Goal: Task Accomplishment & Management: Complete application form

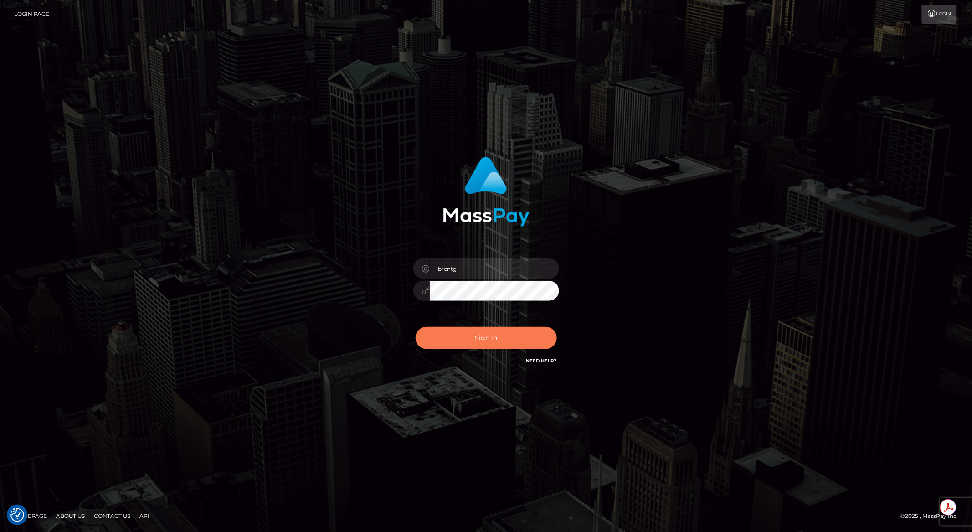
click at [460, 341] on button "Sign in" at bounding box center [485, 338] width 141 height 22
type input "brentg"
click at [474, 358] on div "Sign in Need Help?" at bounding box center [485, 341] width 159 height 41
click at [479, 334] on button "Sign in" at bounding box center [485, 338] width 141 height 22
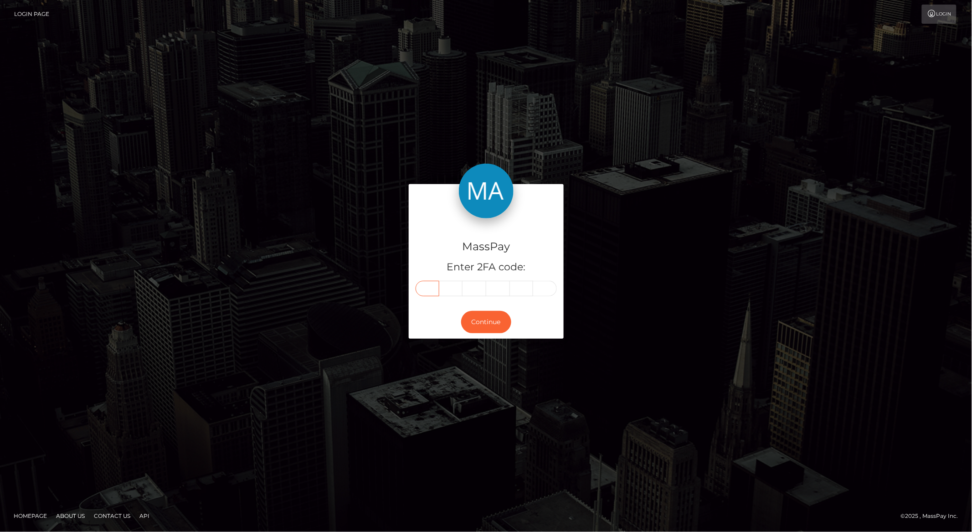
paste input "3"
type input "3"
type input "5"
type input "9"
type input "8"
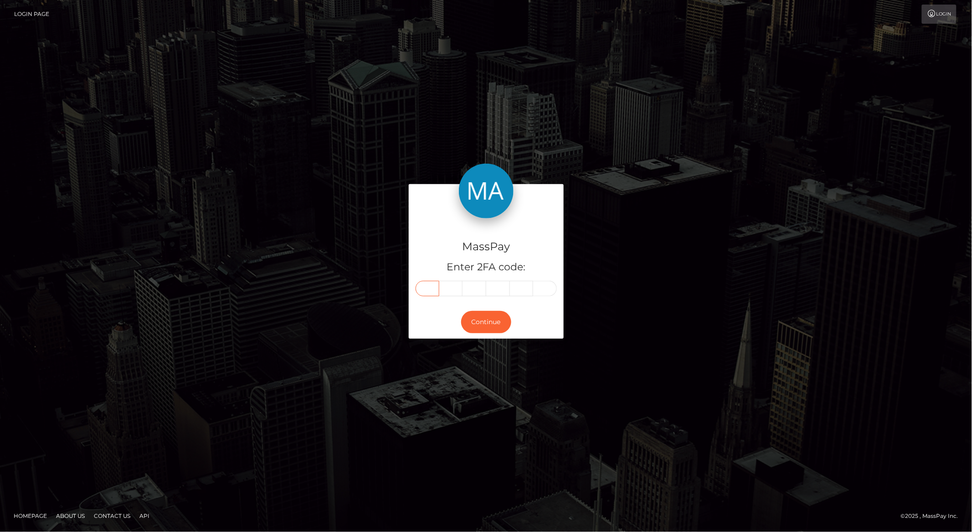
type input "1"
type input "7"
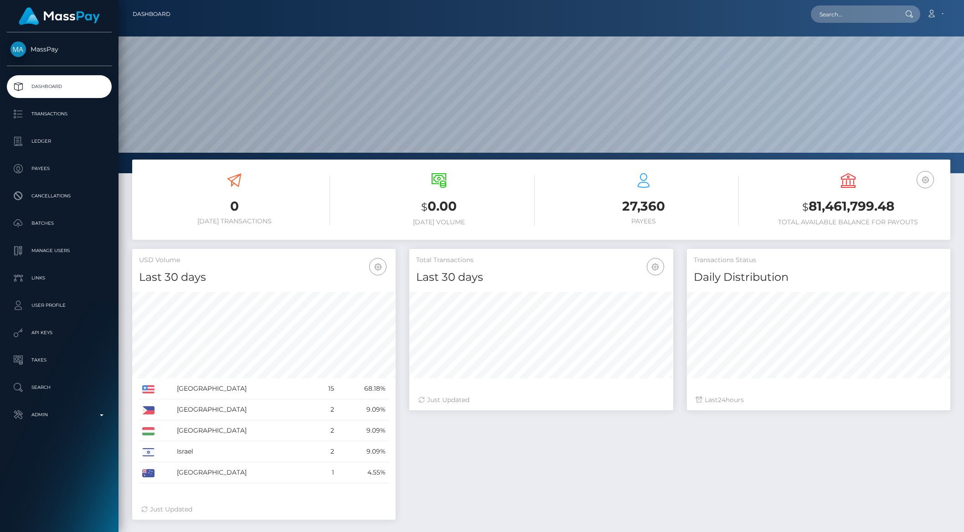
scroll to position [161, 263]
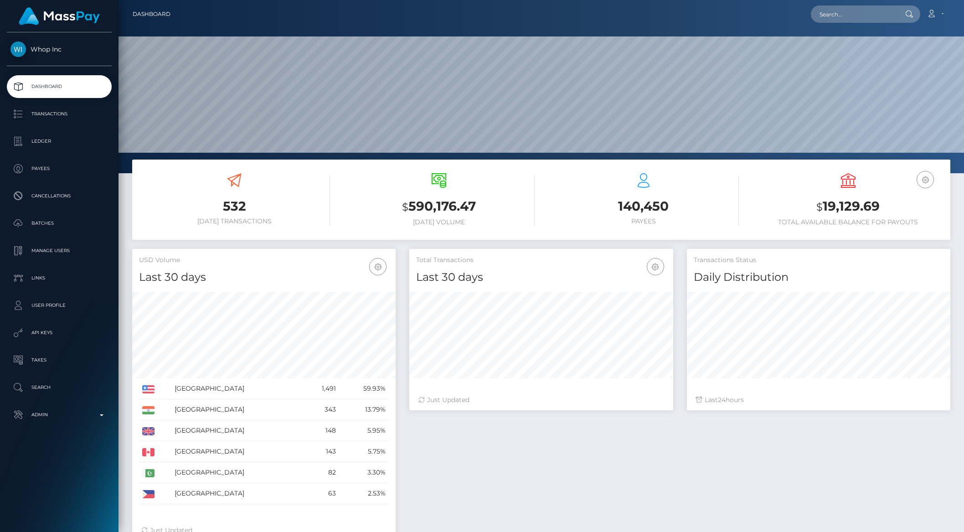
scroll to position [161, 263]
click at [920, 184] on icon "button" at bounding box center [924, 179] width 11 height 11
click at [909, 229] on link "USD Balance" at bounding box center [897, 227] width 73 height 17
click at [924, 181] on icon "button" at bounding box center [924, 179] width 11 height 11
click at [897, 205] on link "EUR Balance" at bounding box center [897, 208] width 73 height 17
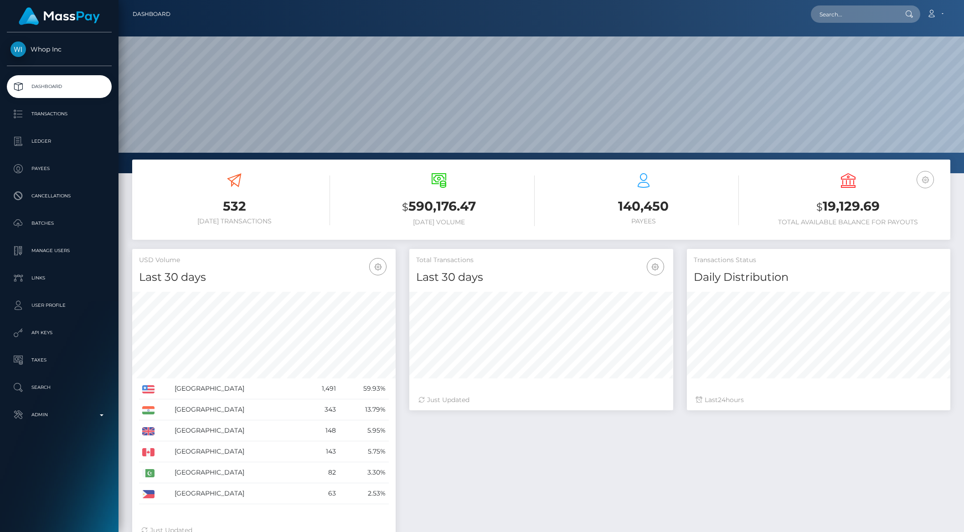
click at [924, 180] on icon "button" at bounding box center [924, 179] width 11 height 11
click at [901, 223] on link "USD Balance" at bounding box center [897, 227] width 73 height 17
click at [872, 210] on h3 "$ 19,129.69" at bounding box center [847, 206] width 191 height 19
click at [924, 180] on icon "button" at bounding box center [924, 179] width 11 height 11
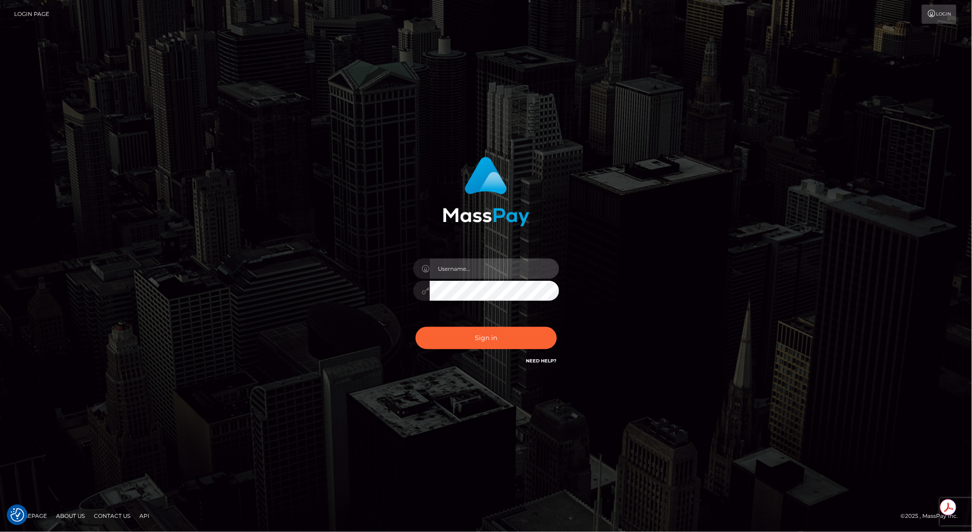
type input "brentg"
click at [518, 349] on button "Sign in" at bounding box center [485, 338] width 141 height 22
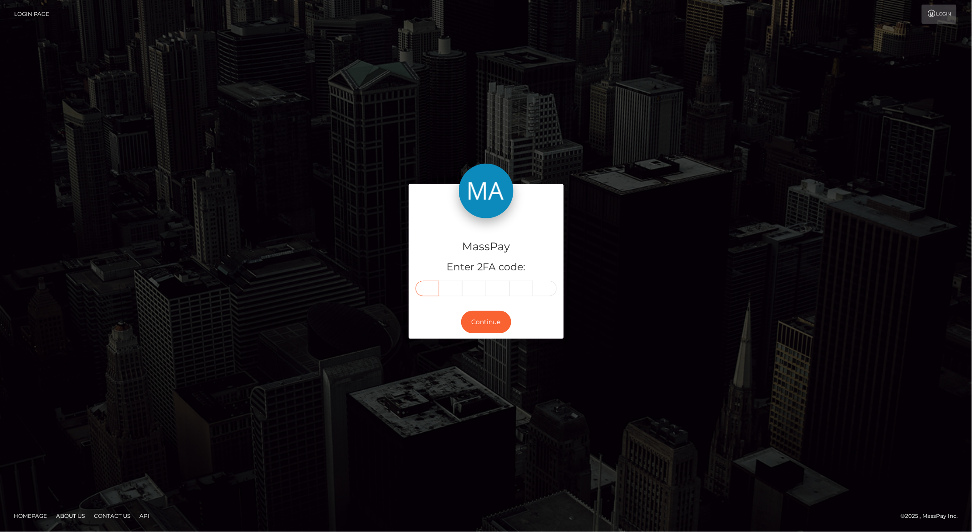
paste input "2"
type input "2"
type input "3"
type input "7"
type input "1"
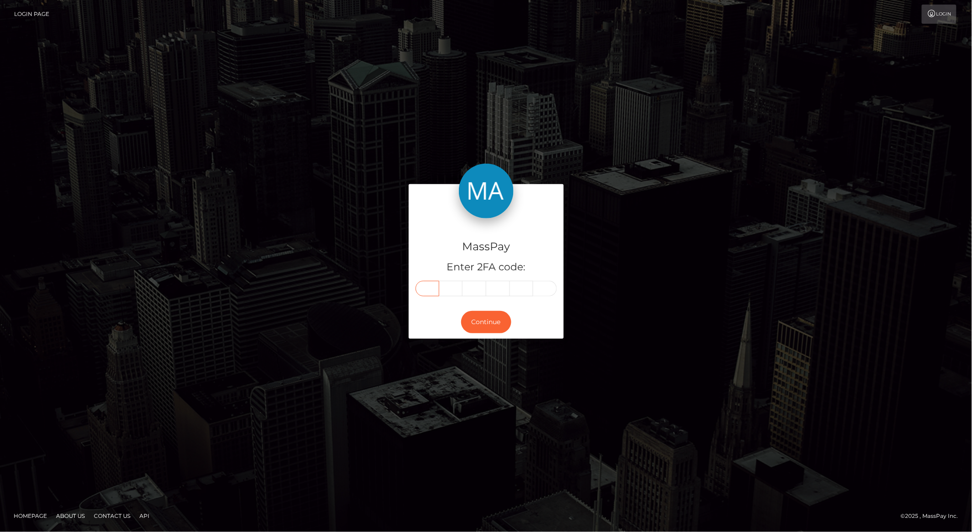
type input "5"
type input "0"
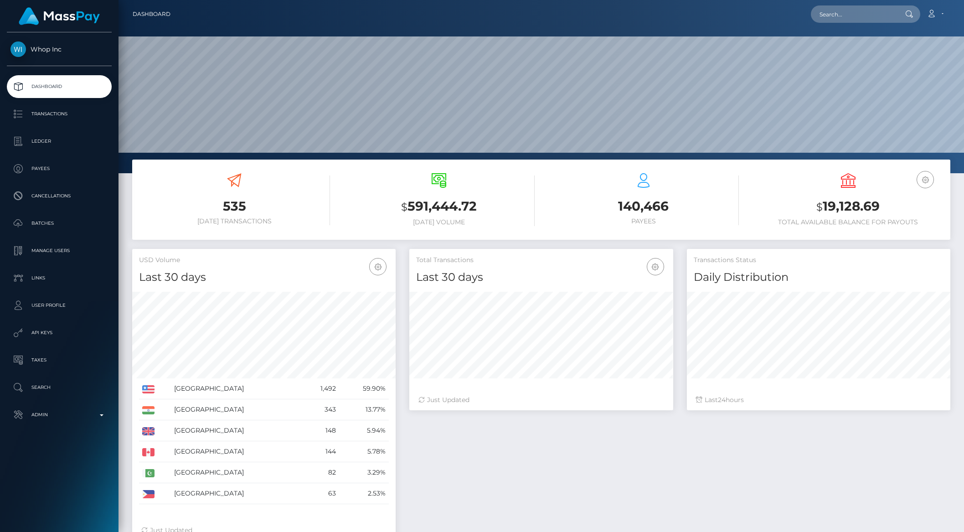
scroll to position [161, 263]
click at [54, 120] on p "Transactions" at bounding box center [58, 114] width 97 height 14
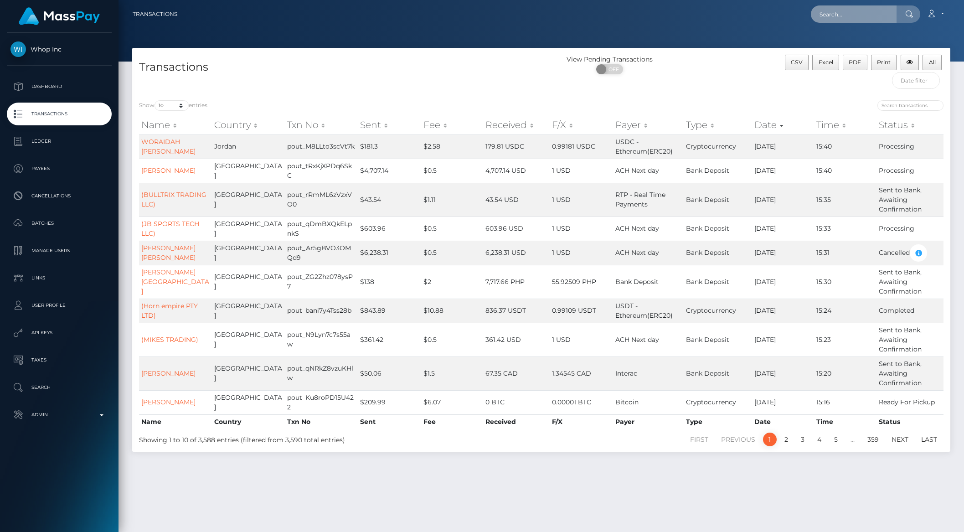
click at [841, 12] on input "text" at bounding box center [853, 13] width 86 height 17
paste input "4c57927382ac4a64bd8fa18b3328866b"
type input "4c57927382ac4a64bd8fa18b3328866b"
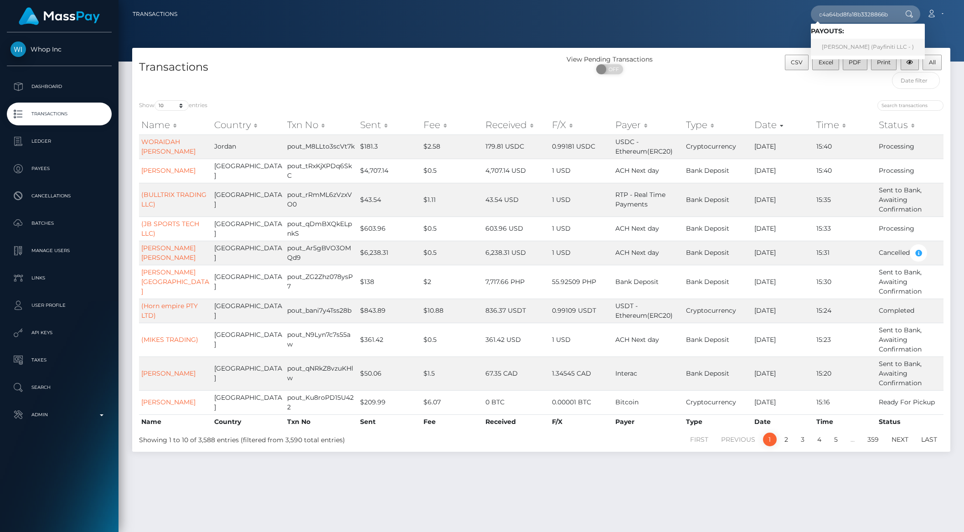
scroll to position [0, 0]
click at [852, 47] on link "[PERSON_NAME] (Payfiniti LLC - )" at bounding box center [867, 47] width 114 height 17
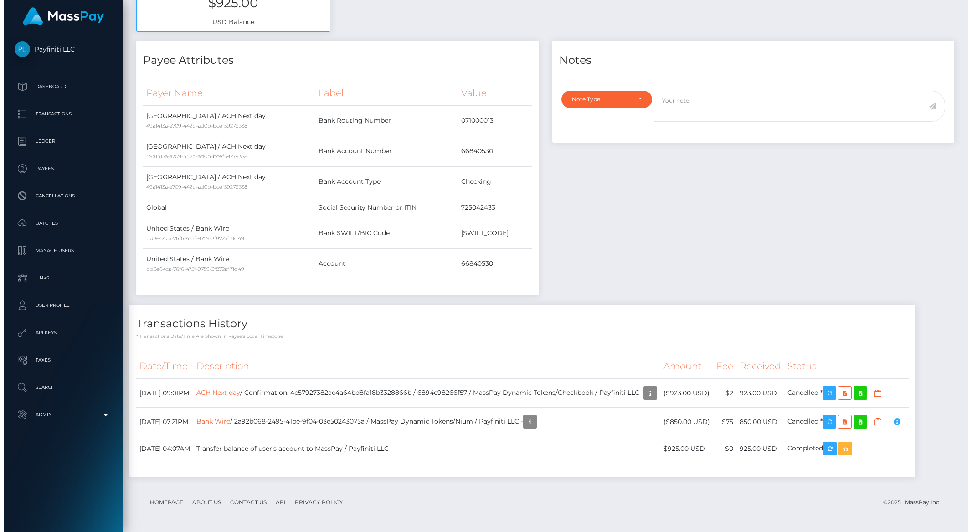
scroll to position [109, 263]
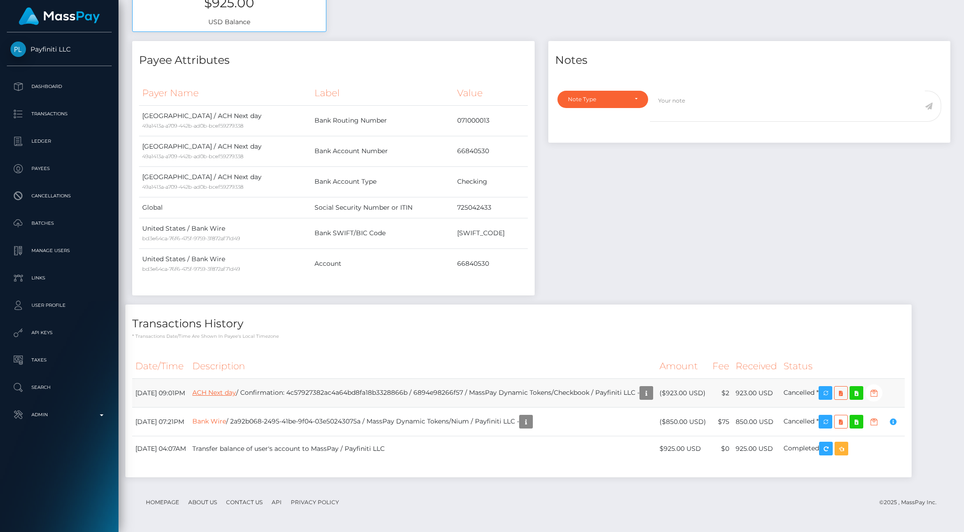
click at [236, 394] on link "ACH Next day" at bounding box center [214, 392] width 44 height 8
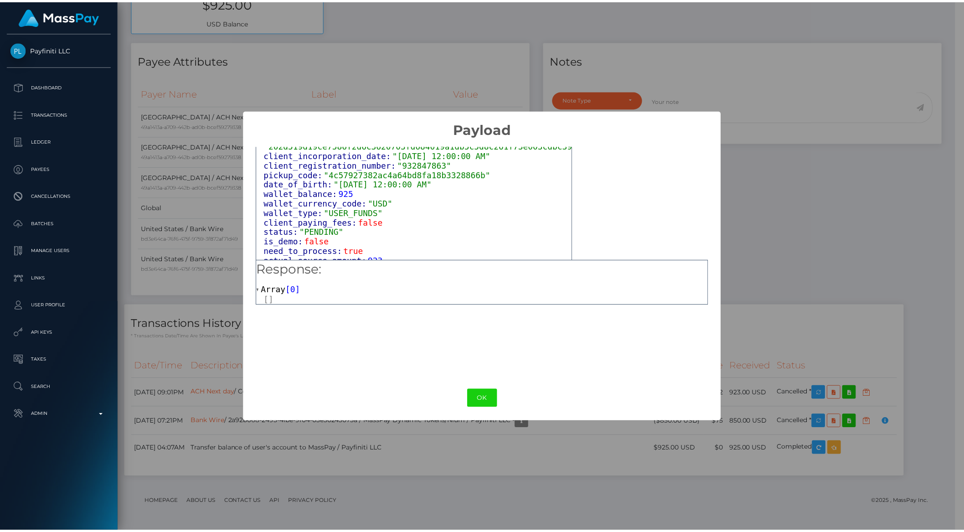
scroll to position [516, 0]
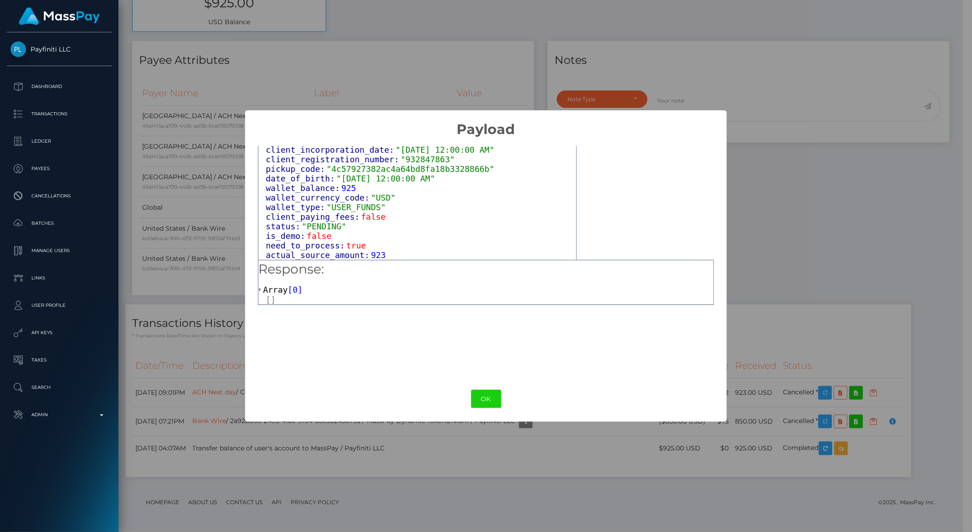
click at [780, 207] on div "× Payload Output: Object attrs: Array [ 4 ] data_attributes: Object payer_data:…" at bounding box center [486, 266] width 972 height 532
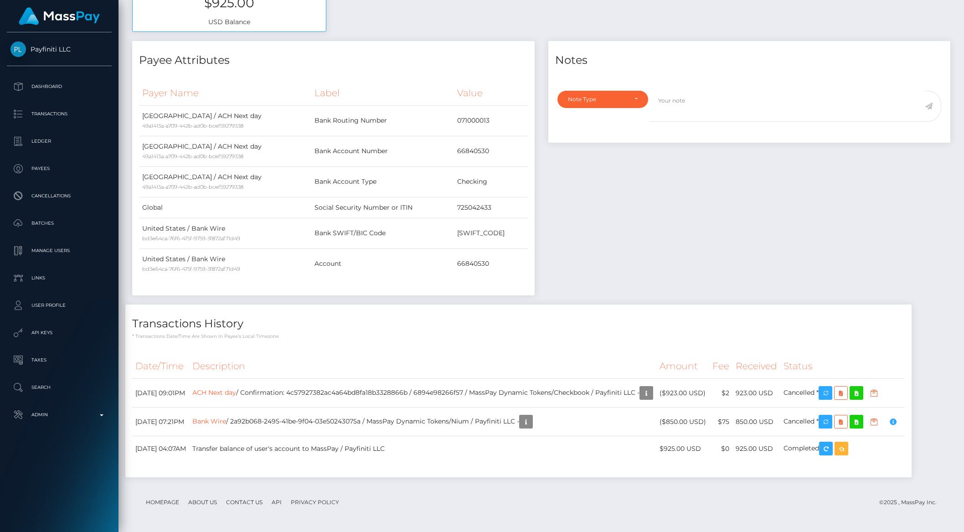
scroll to position [455470, 455316]
drag, startPoint x: 452, startPoint y: 149, endPoint x: 470, endPoint y: 150, distance: 17.8
click at [470, 150] on td "66840530" at bounding box center [490, 151] width 73 height 31
click at [297, 308] on div "Transactions History * Transactions date/time are shown in payee's local timezo…" at bounding box center [518, 321] width 786 height 35
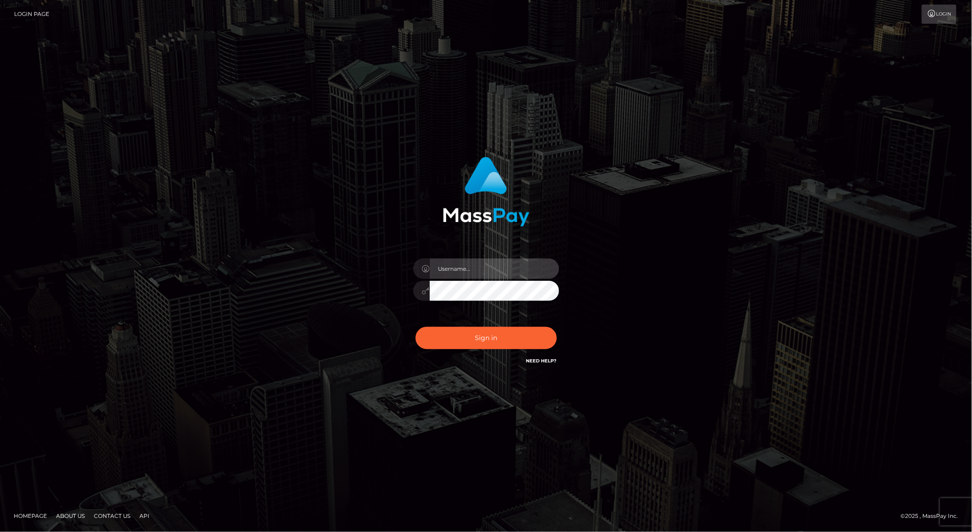
type input "brentg"
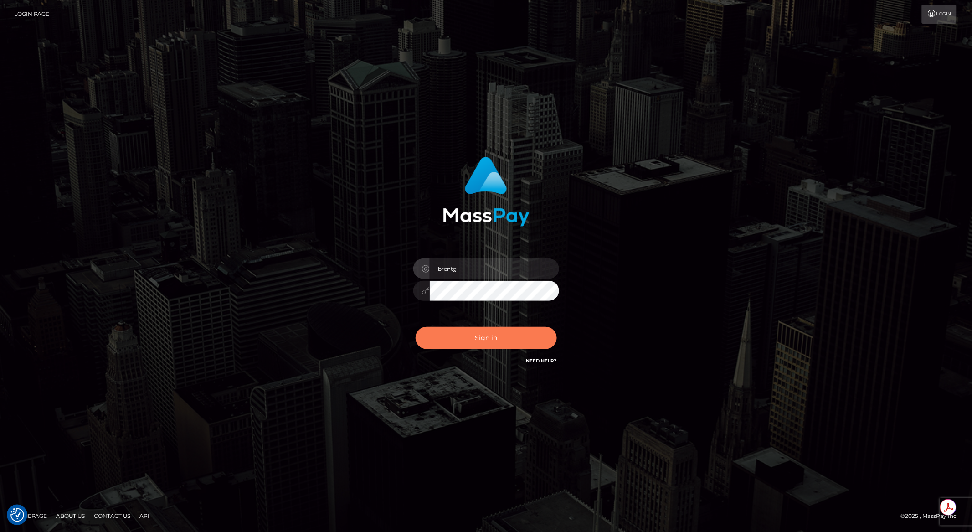
click at [467, 338] on button "Sign in" at bounding box center [485, 338] width 141 height 22
type input "brentg"
click at [467, 338] on button "Sign in" at bounding box center [485, 338] width 141 height 22
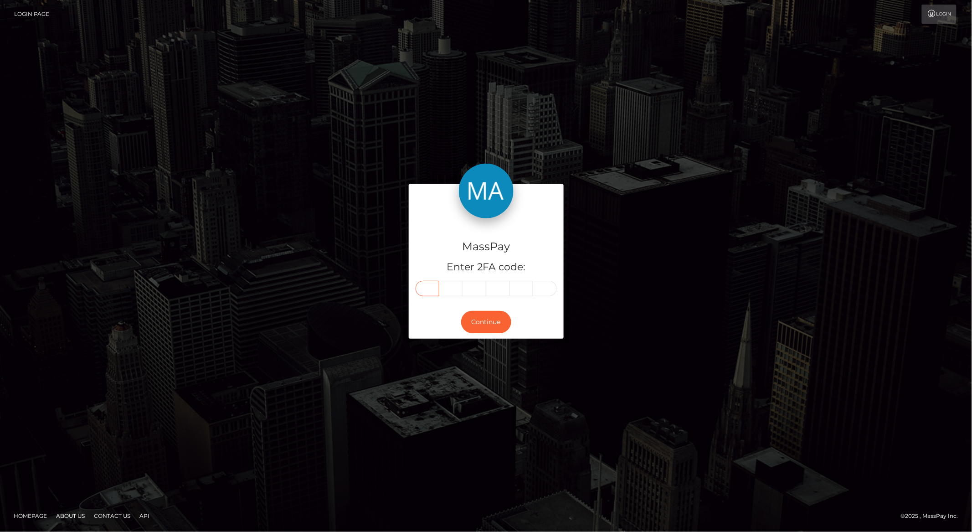
paste input "9"
type input "9"
type input "5"
type input "7"
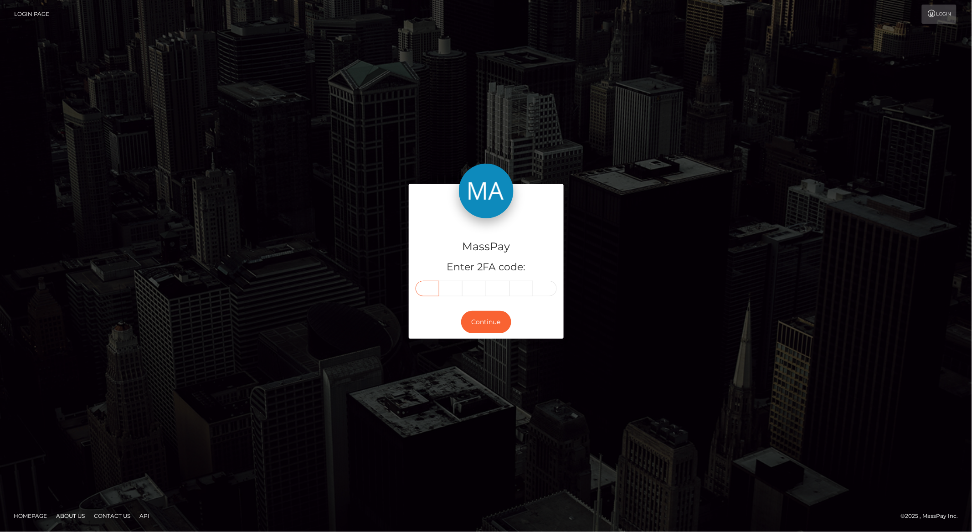
type input "7"
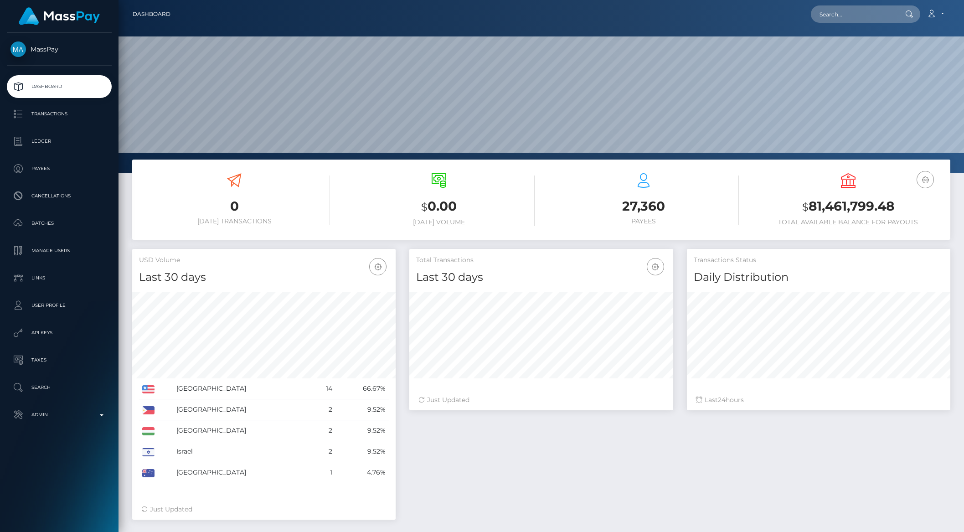
scroll to position [161, 263]
click at [47, 116] on p "Transactions" at bounding box center [58, 114] width 97 height 14
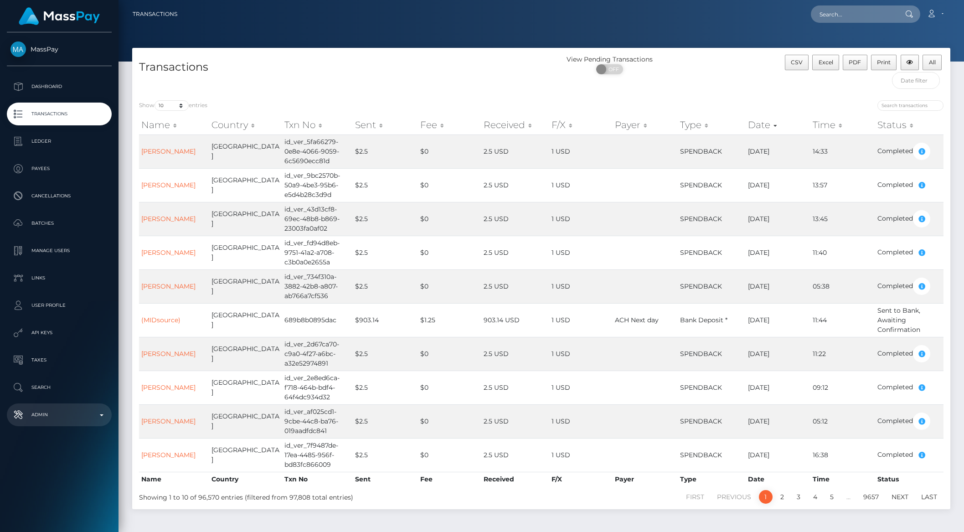
click at [68, 417] on p "Admin" at bounding box center [58, 415] width 97 height 14
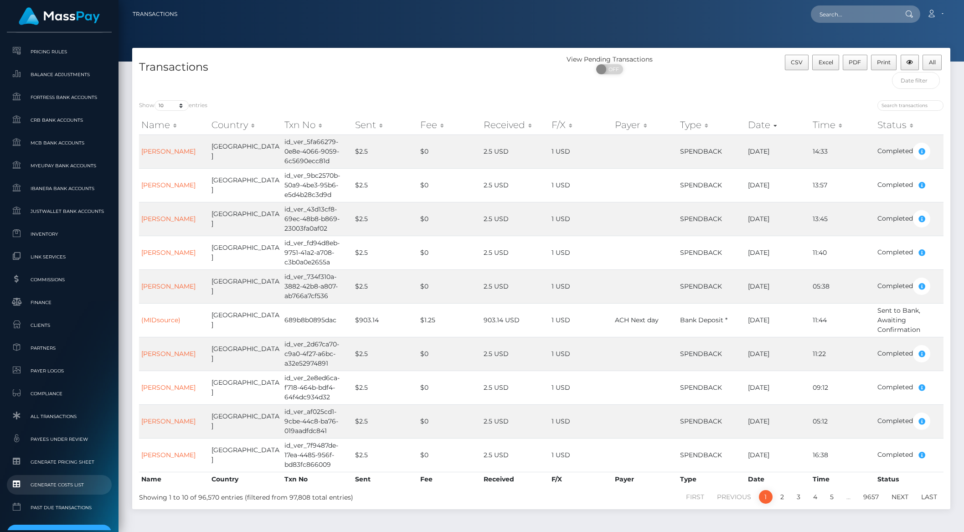
scroll to position [450, 0]
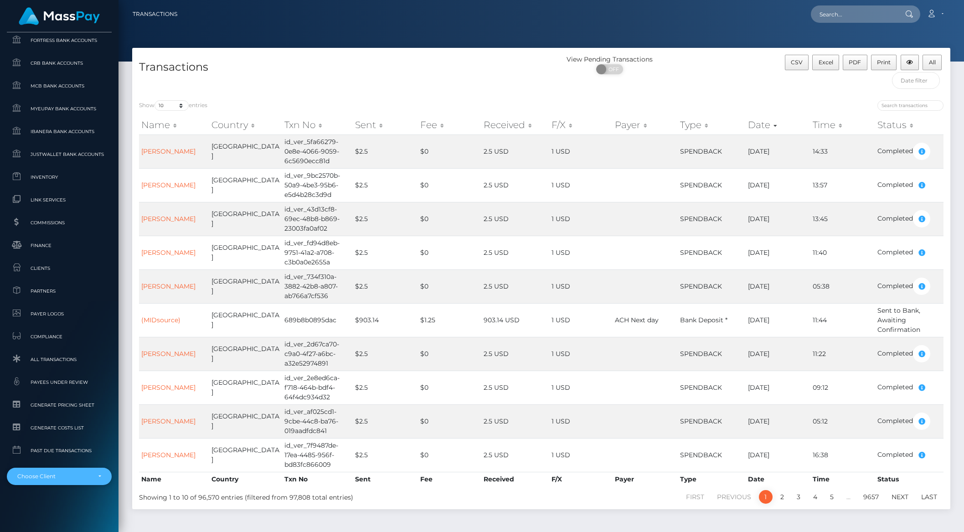
click at [67, 476] on div "Choose Client" at bounding box center [53, 475] width 73 height 7
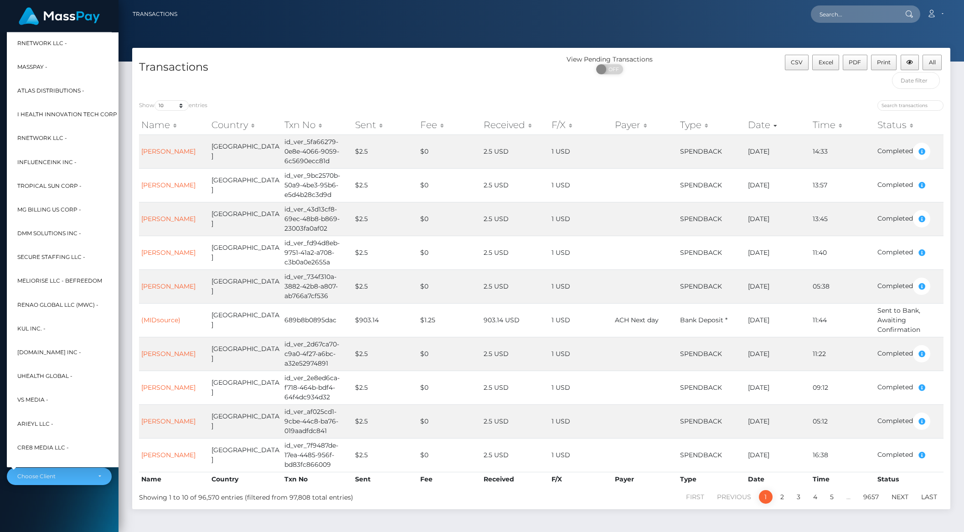
scroll to position [194, 10]
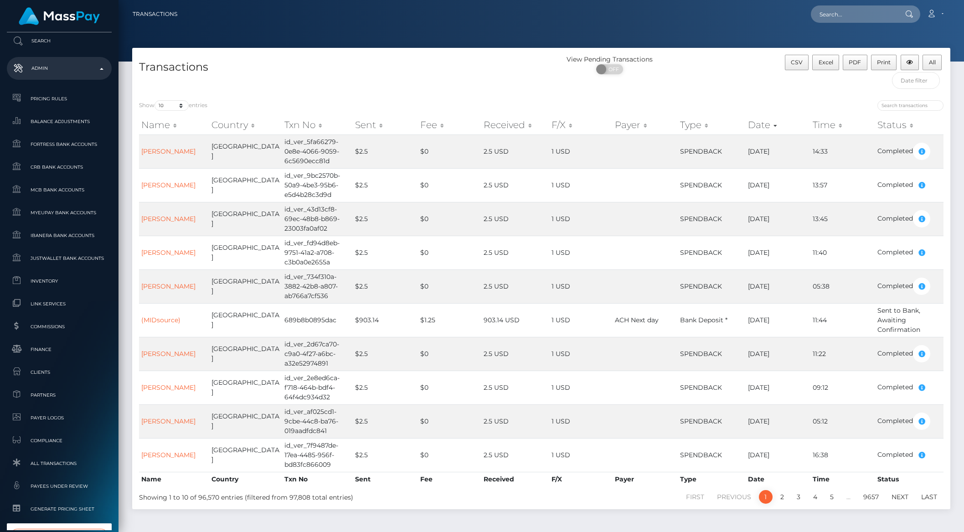
type input "subs"
select select "285"
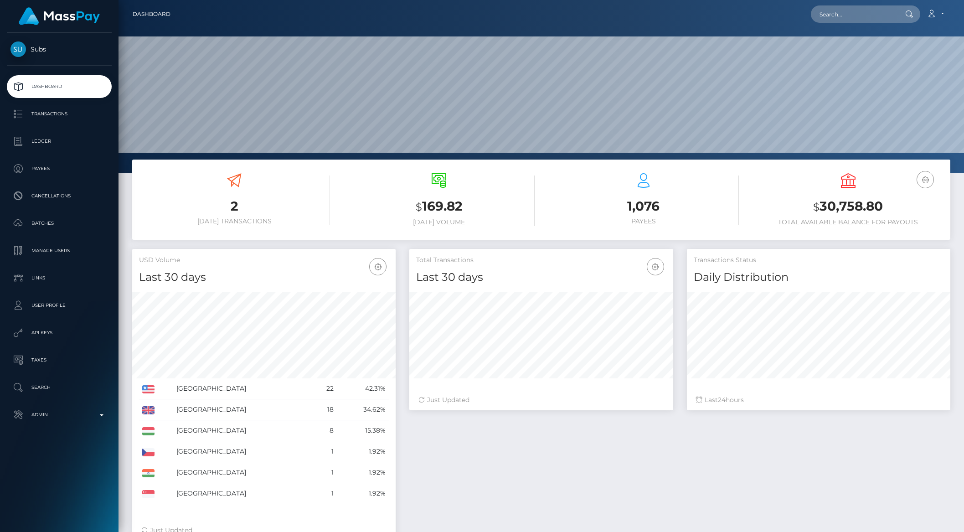
scroll to position [161, 263]
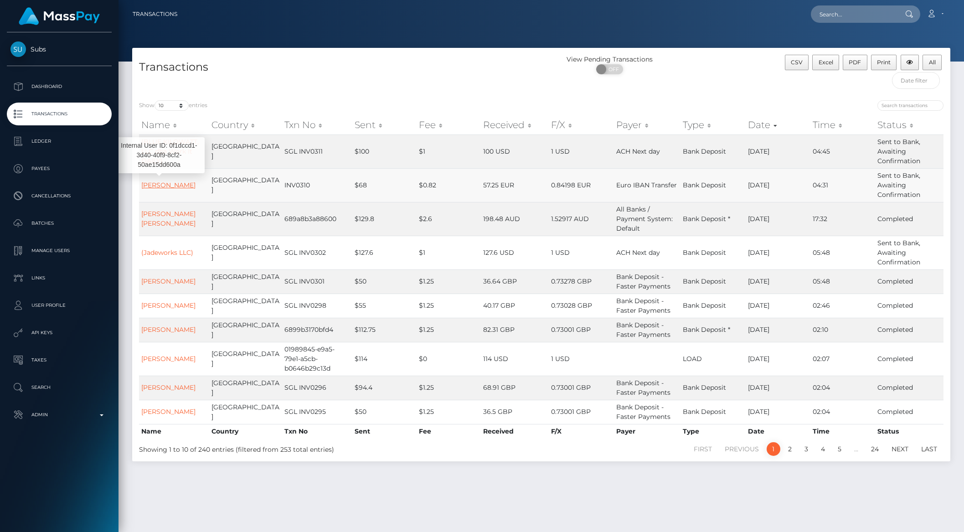
click at [164, 189] on link "Dzsenifer Kapronczai" at bounding box center [168, 185] width 54 height 8
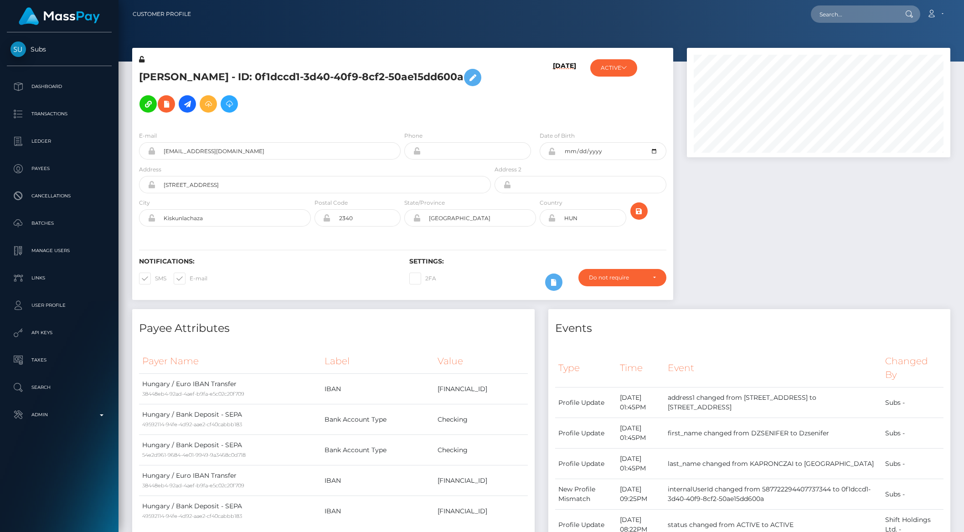
scroll to position [109, 263]
click at [193, 98] on icon at bounding box center [187, 103] width 11 height 11
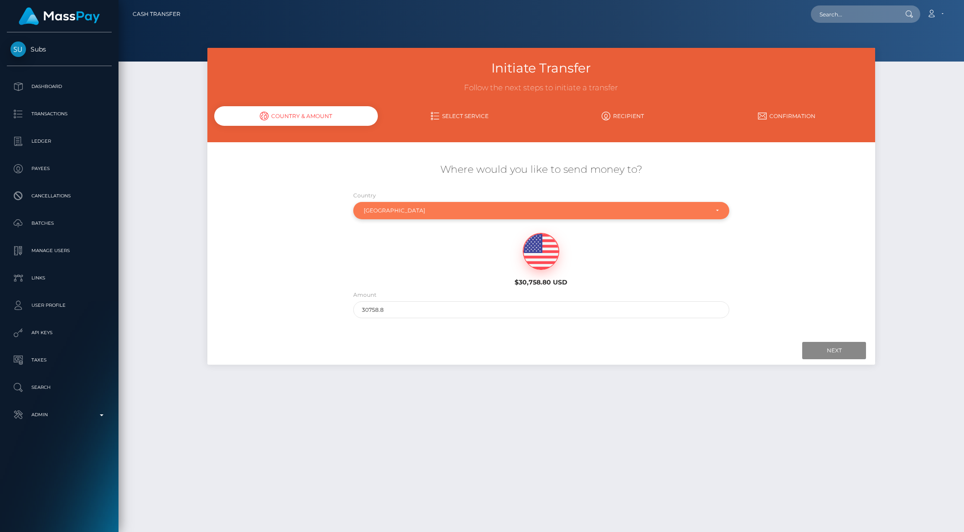
click at [393, 210] on div "[GEOGRAPHIC_DATA]" at bounding box center [536, 210] width 344 height 7
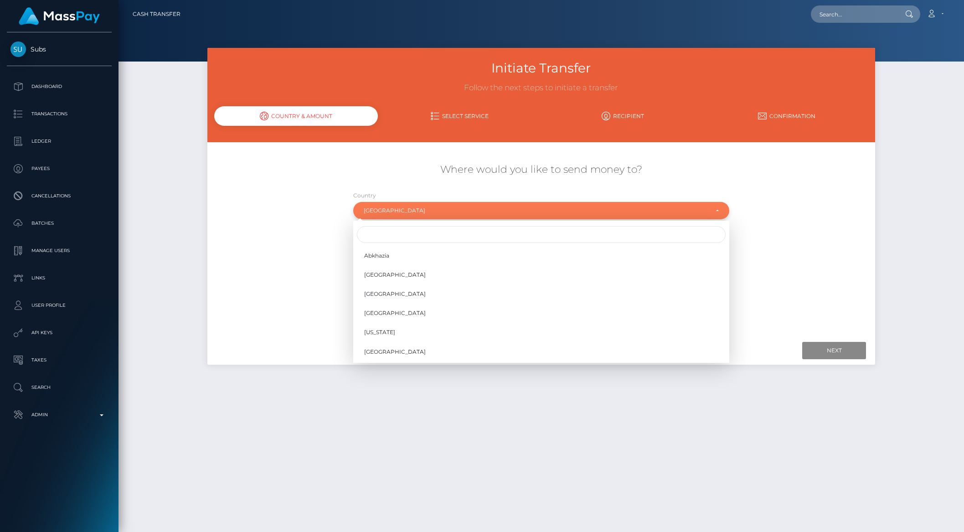
scroll to position [1550, 0]
click at [376, 231] on input "Search" at bounding box center [541, 234] width 369 height 17
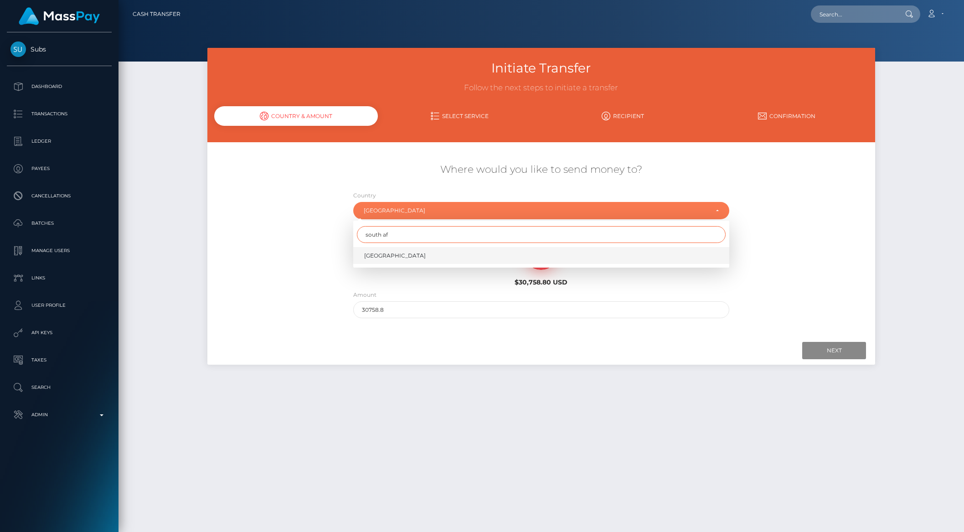
type input "south af"
click at [390, 258] on span "[GEOGRAPHIC_DATA]" at bounding box center [395, 255] width 62 height 8
select select "ZAF"
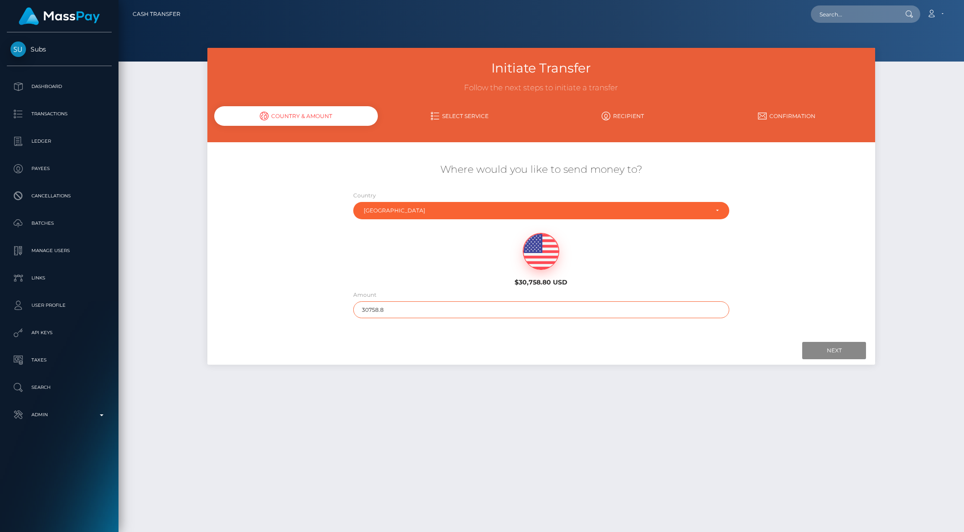
drag, startPoint x: 390, startPoint y: 311, endPoint x: 308, endPoint y: 303, distance: 82.3
click at [308, 303] on div "Where would you like to send money to? Country Abkhazia [GEOGRAPHIC_DATA] [GEOG…" at bounding box center [541, 240] width 668 height 164
type input "100"
click at [830, 351] on input "Next" at bounding box center [834, 350] width 64 height 17
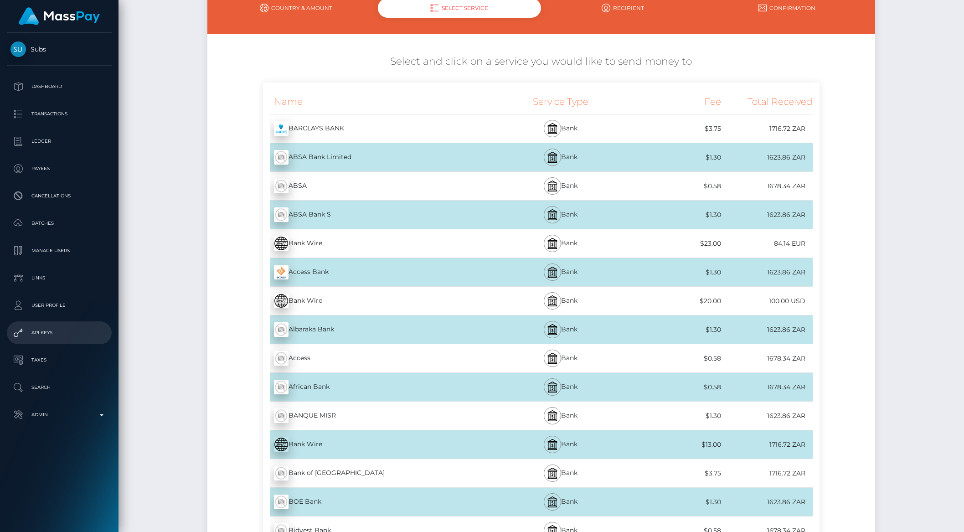
scroll to position [107, 0]
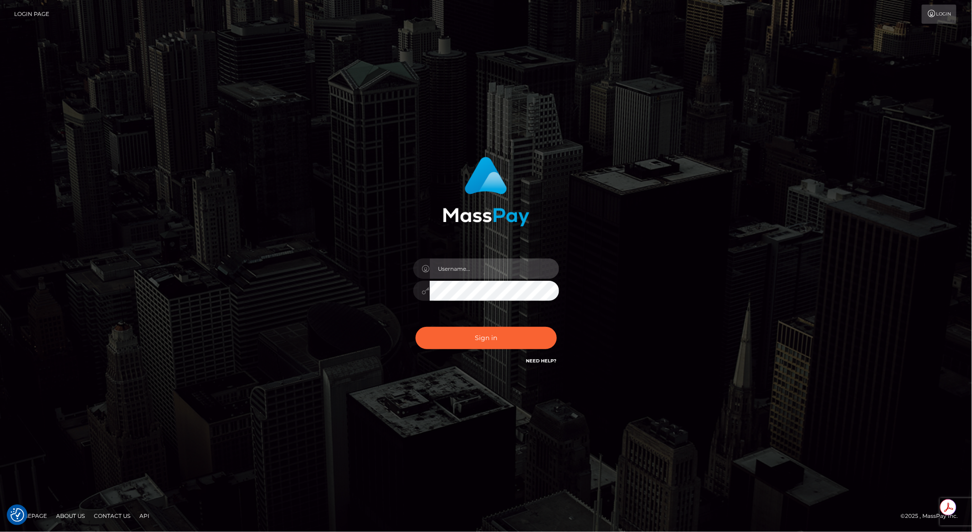
type input "brentg"
click at [487, 330] on button "Sign in" at bounding box center [485, 338] width 141 height 22
type input "brentg"
click at [477, 342] on button "Sign in" at bounding box center [485, 338] width 141 height 22
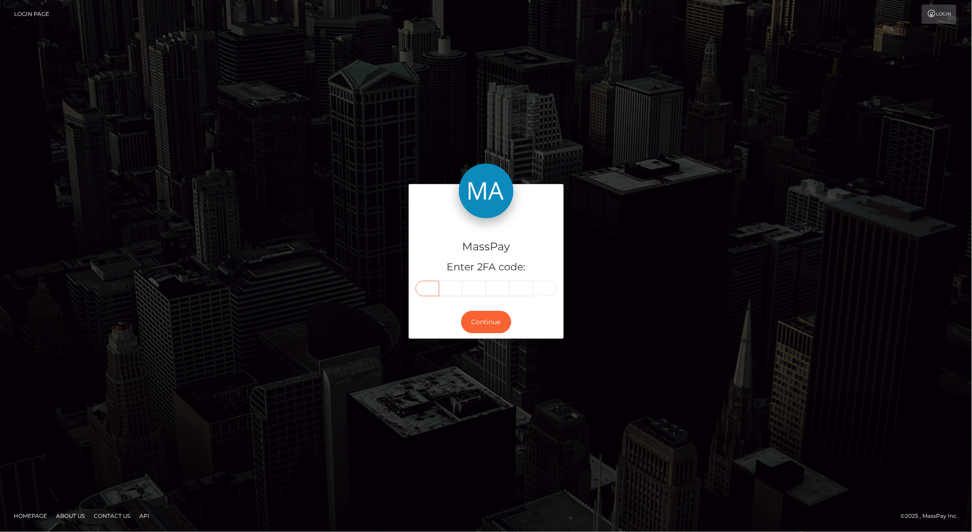
paste input "7"
type input "7"
type input "1"
type input "3"
type input "0"
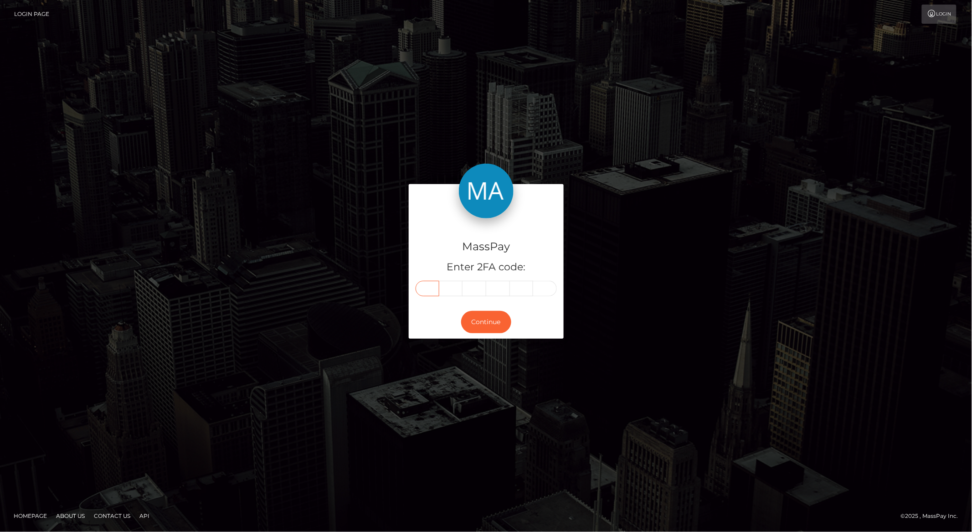
type input "9"
type input "6"
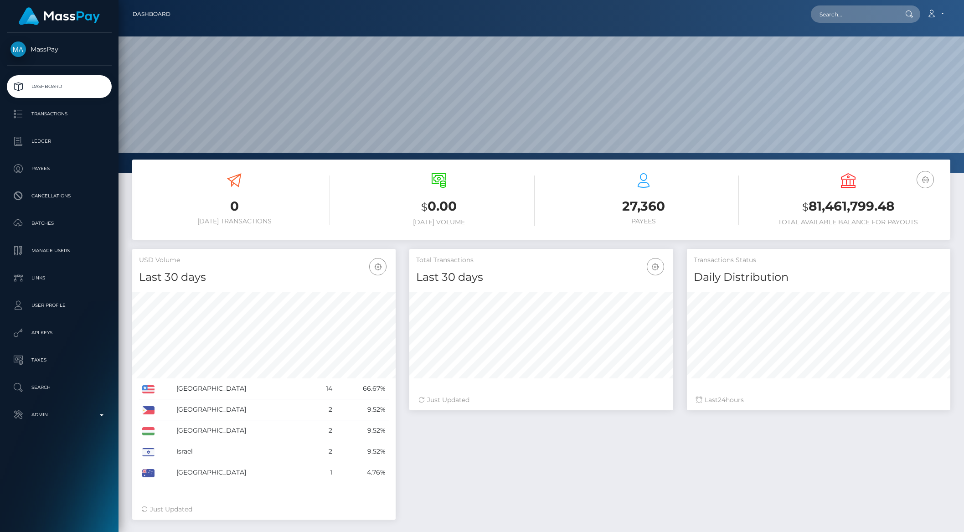
scroll to position [161, 263]
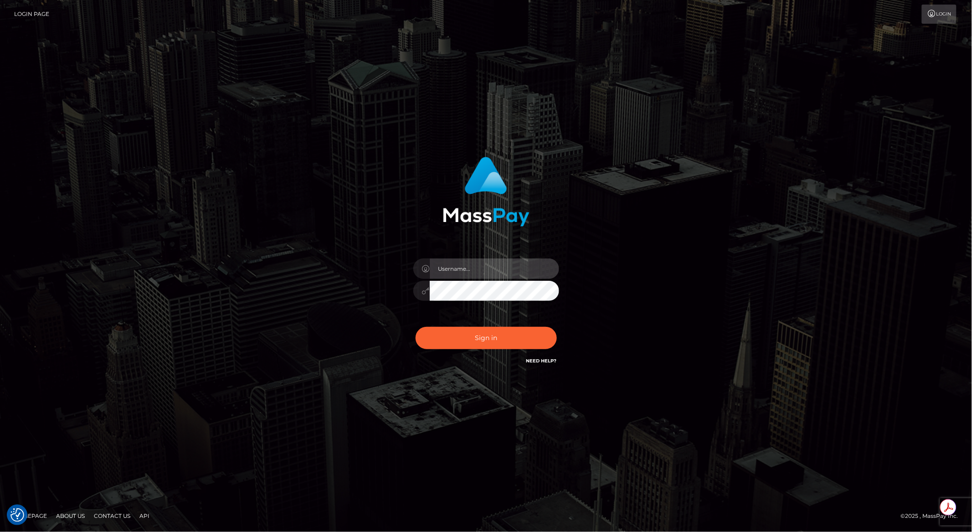
type input "brentg"
